Goal: Task Accomplishment & Management: Complete application form

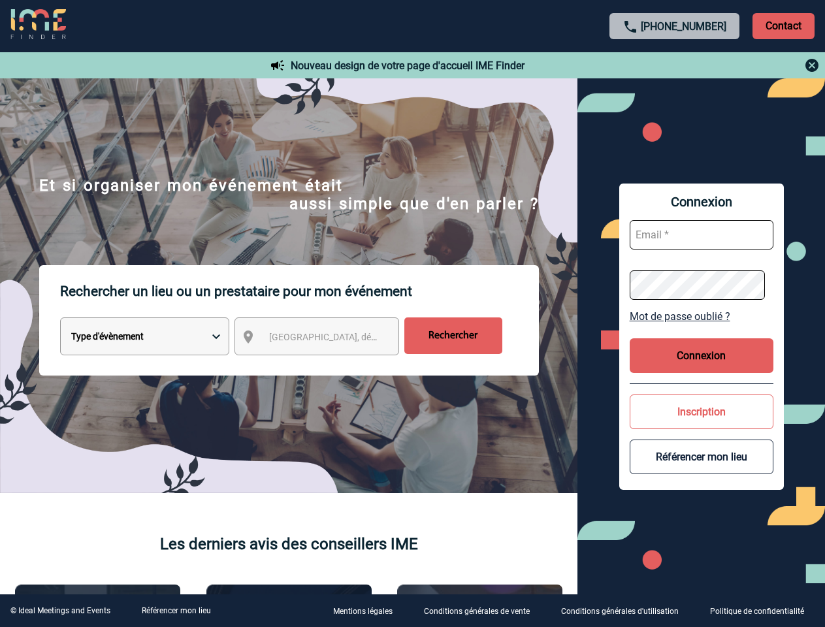
click at [412, 313] on p "Rechercher un lieu ou un prestataire pour mon événement" at bounding box center [299, 291] width 479 height 52
click at [783, 25] on p "Contact" at bounding box center [783, 26] width 62 height 26
click at [675, 65] on div at bounding box center [675, 65] width 291 height 16
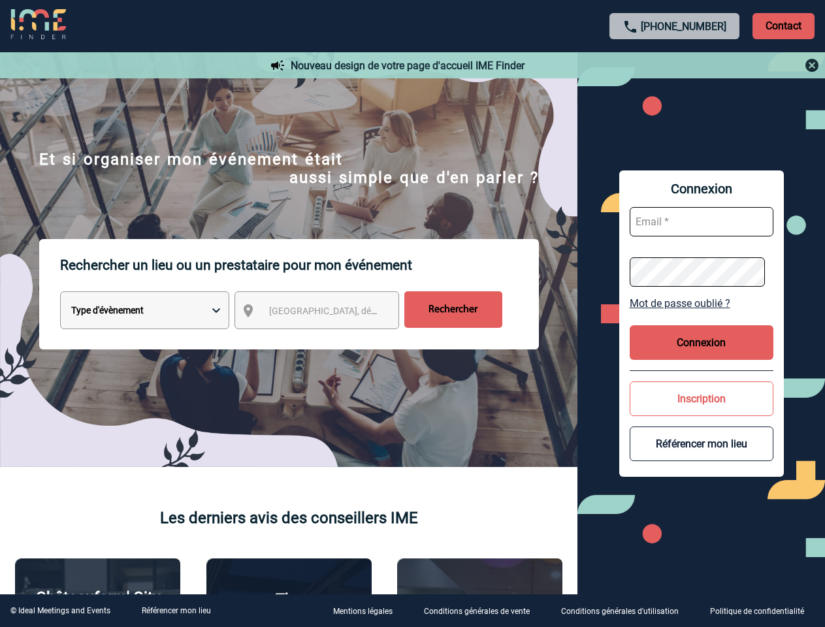
click at [328, 339] on div at bounding box center [340, 258] width 681 height 517
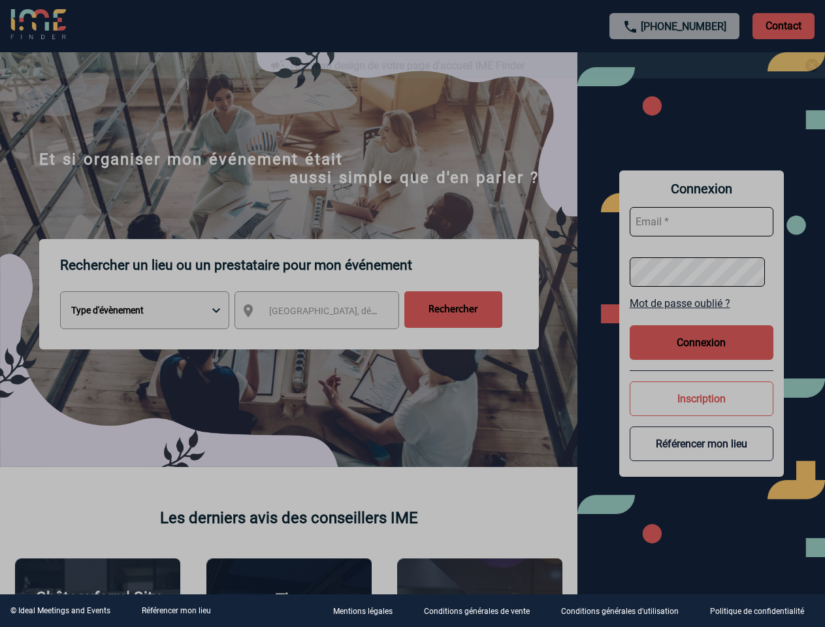
click at [701, 316] on div at bounding box center [412, 313] width 825 height 627
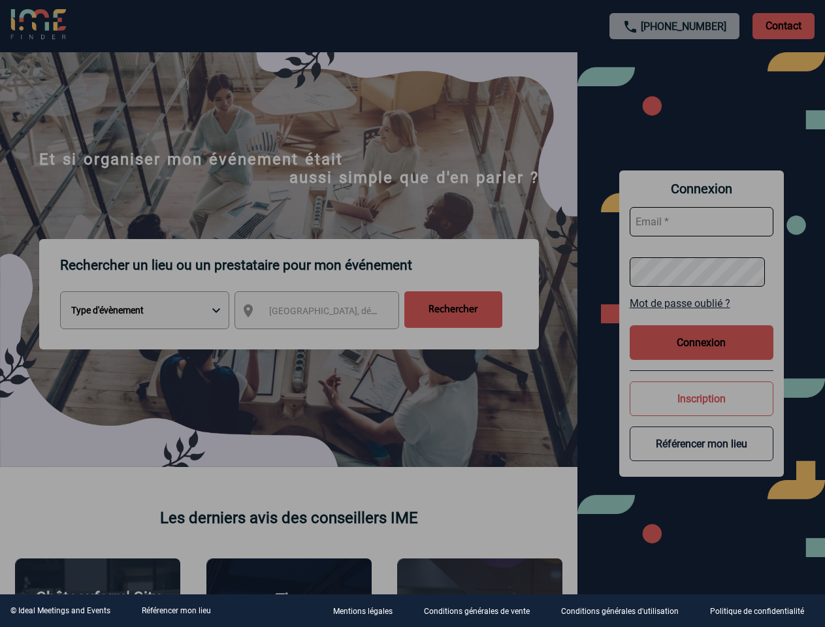
click at [701, 355] on div at bounding box center [412, 313] width 825 height 627
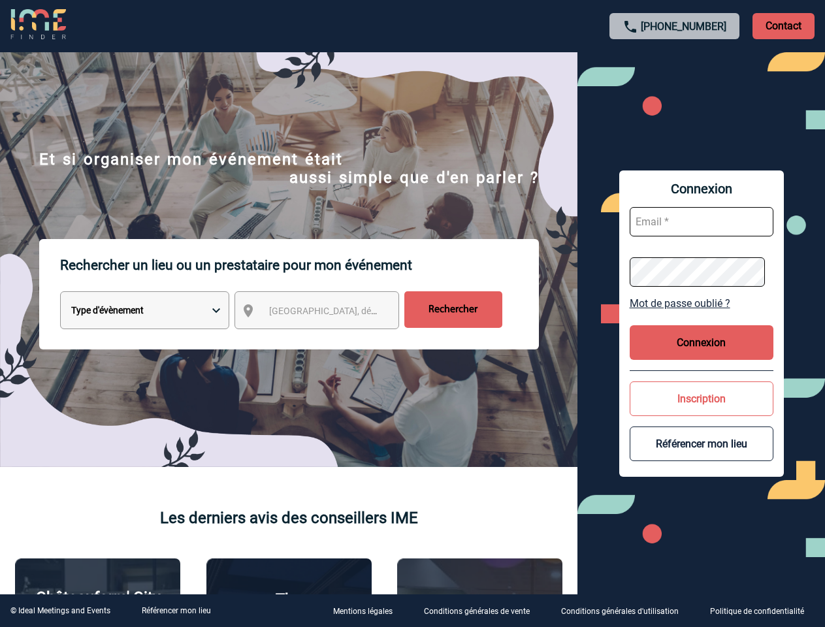
click at [701, 411] on button "Inscription" at bounding box center [702, 398] width 144 height 35
click at [701, 457] on button "Référencer mon lieu" at bounding box center [702, 443] width 144 height 35
click at [176, 611] on link "Référencer mon lieu" at bounding box center [176, 610] width 69 height 9
